Goal: Task Accomplishment & Management: Use online tool/utility

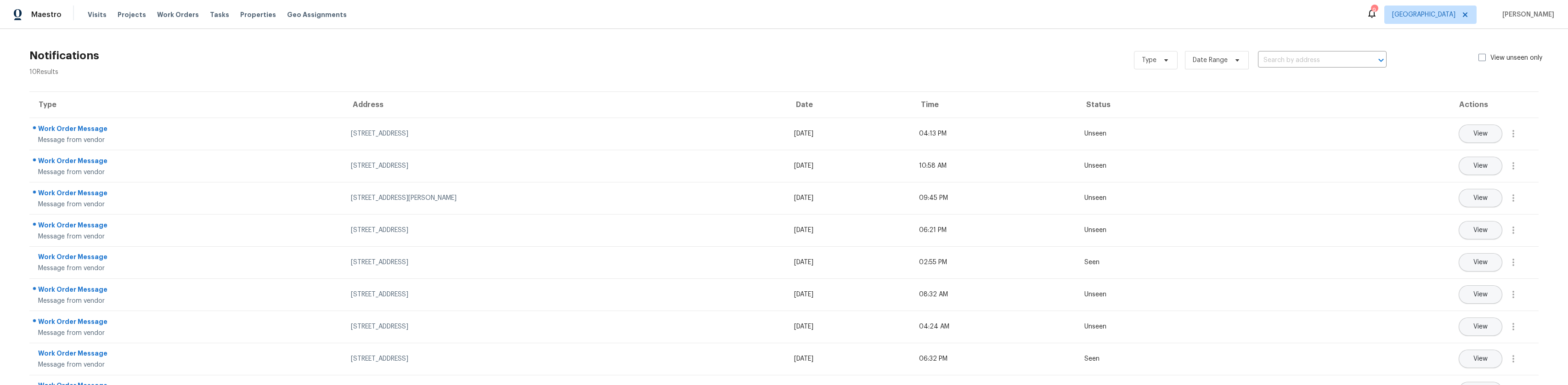
click at [32, 26] on div "Maestro Visits Projects Work Orders Tasks Properties Geo Assignments 9 Los Ange…" at bounding box center [784, 14] width 1568 height 29
click at [36, 10] on span "Maestro" at bounding box center [46, 15] width 30 height 9
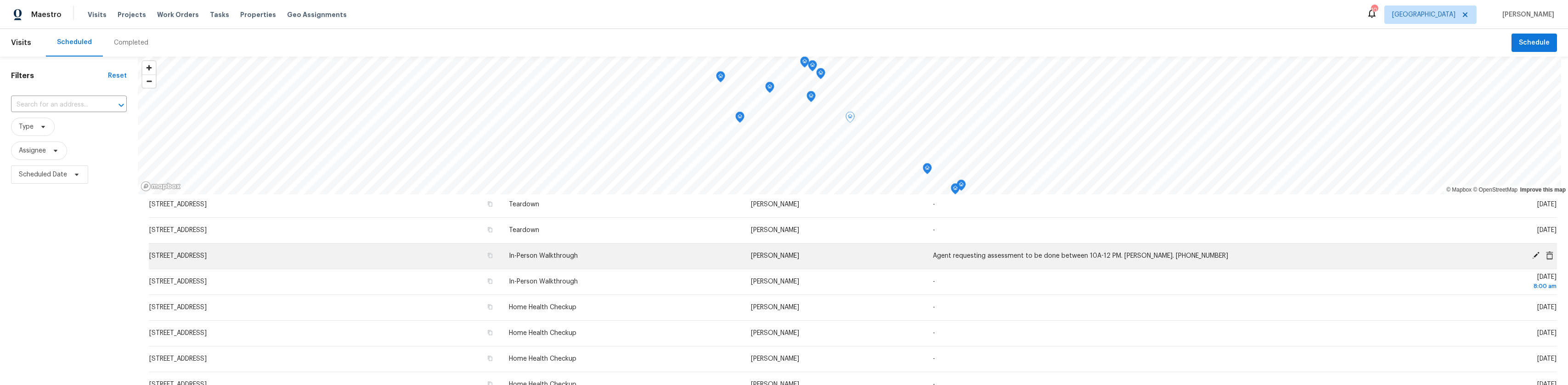
scroll to position [263, 0]
